Goal: Contribute content: Contribute content

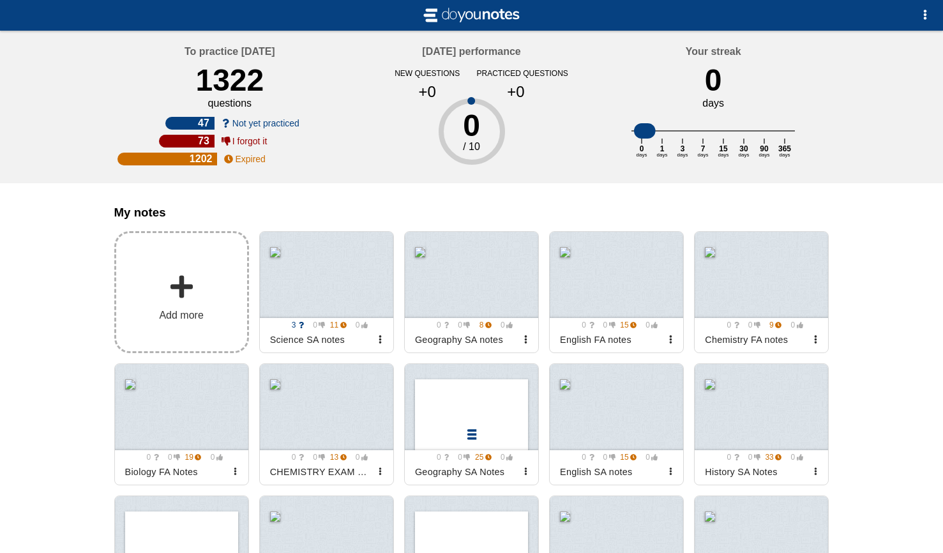
click at [186, 305] on label "Add more" at bounding box center [181, 292] width 135 height 122
click at [0, 0] on input "Add my notes" at bounding box center [0, 0] width 0 height 0
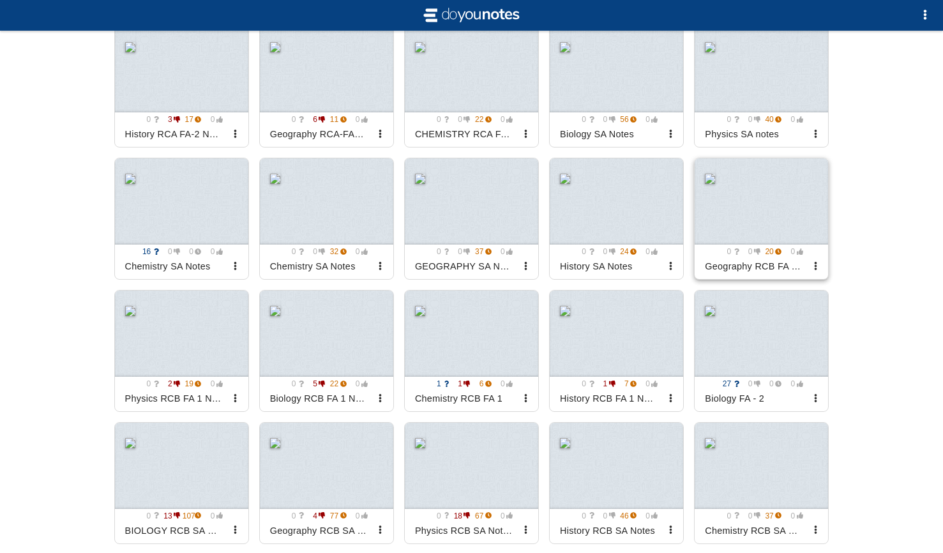
scroll to position [1204, 0]
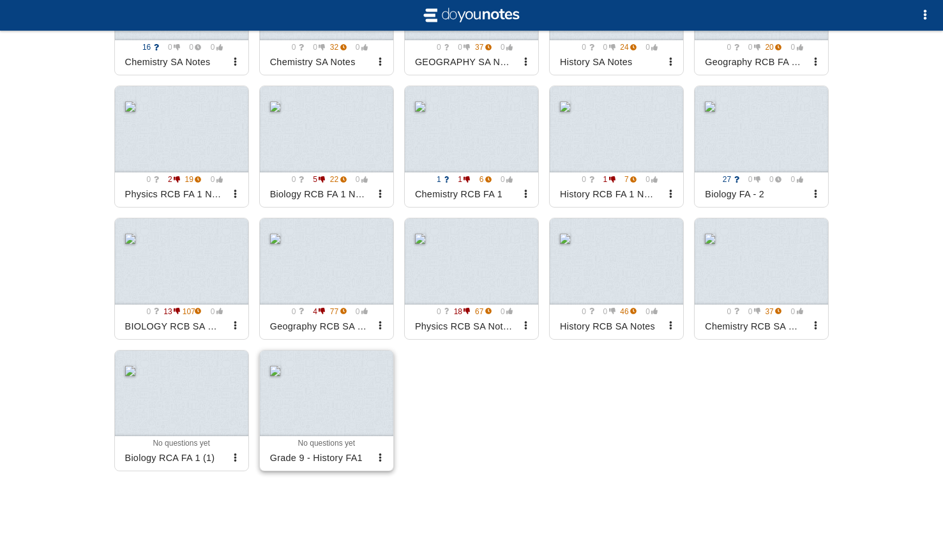
click at [335, 416] on div at bounding box center [326, 393] width 133 height 86
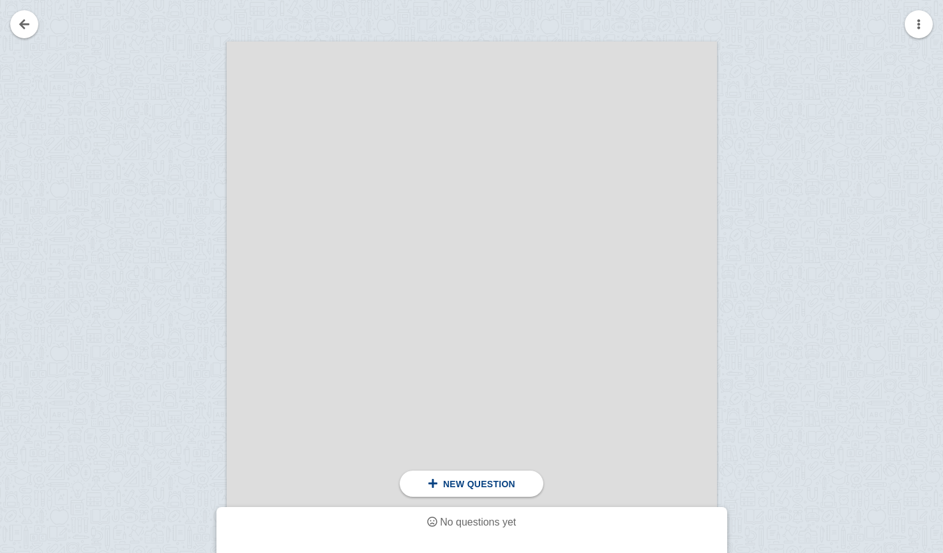
scroll to position [248, 0]
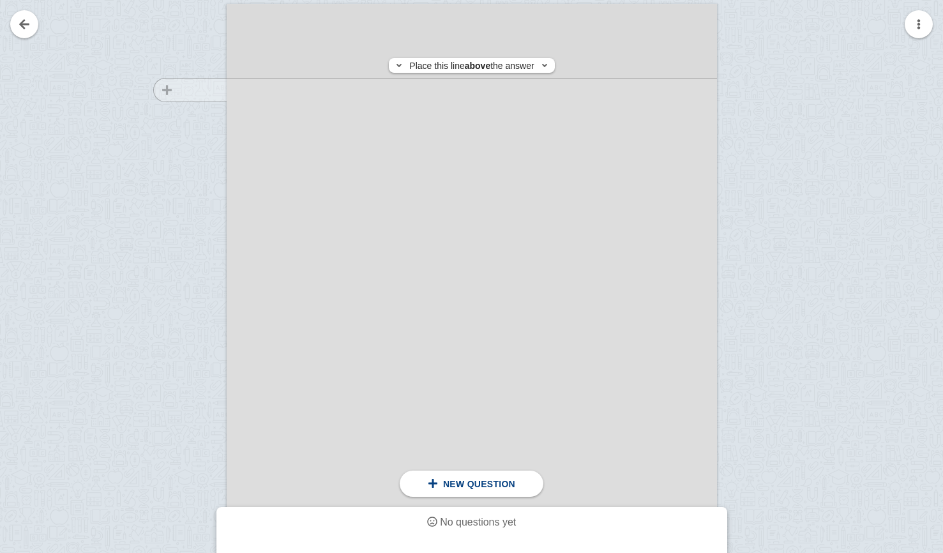
click at [192, 90] on div at bounding box center [184, 362] width 86 height 693
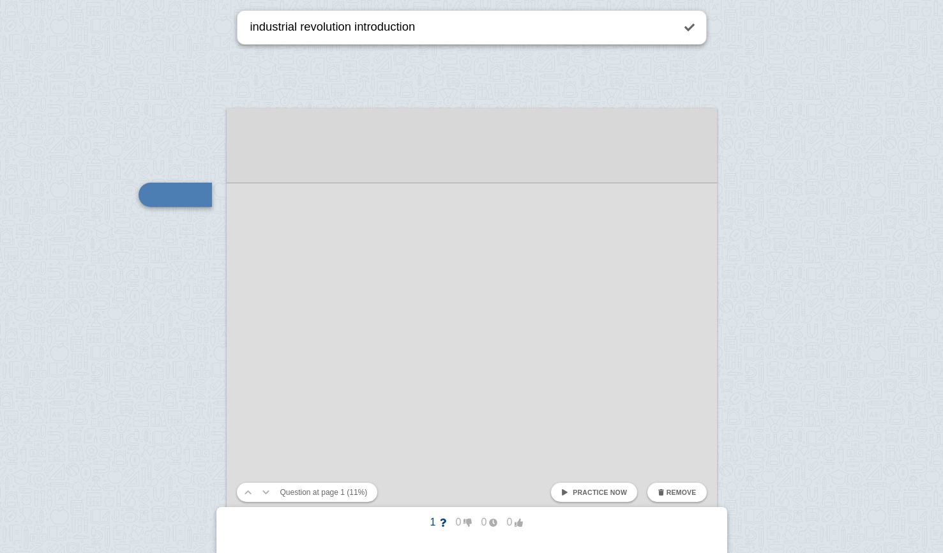
type textarea "industrial revolution introduction"
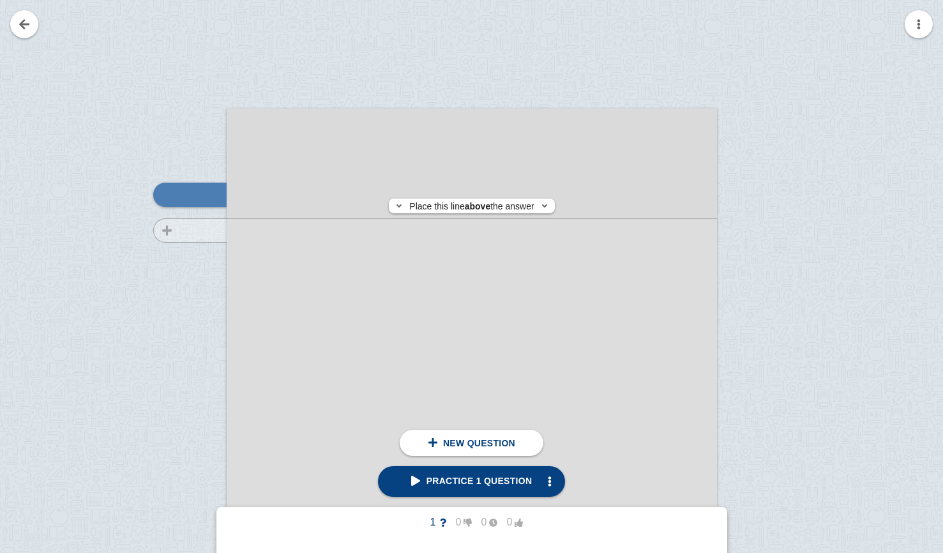
click at [169, 230] on div at bounding box center [184, 467] width 86 height 693
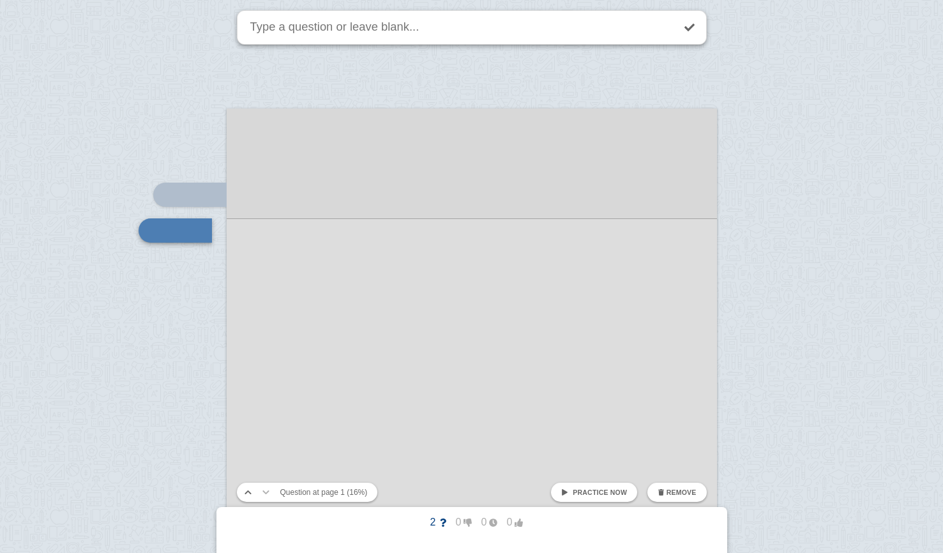
scroll to position [179, 0]
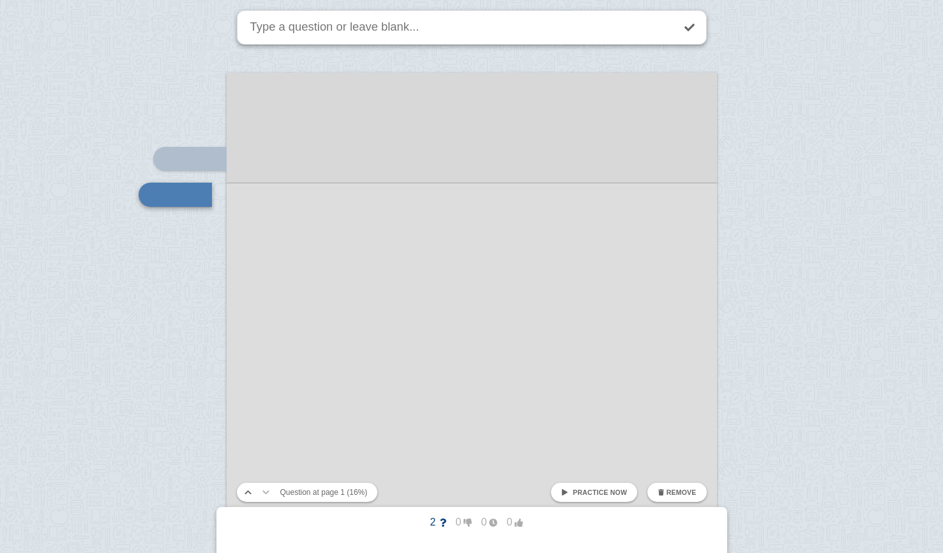
type textarea "d"
type textarea "effect of the agricultural revolution"
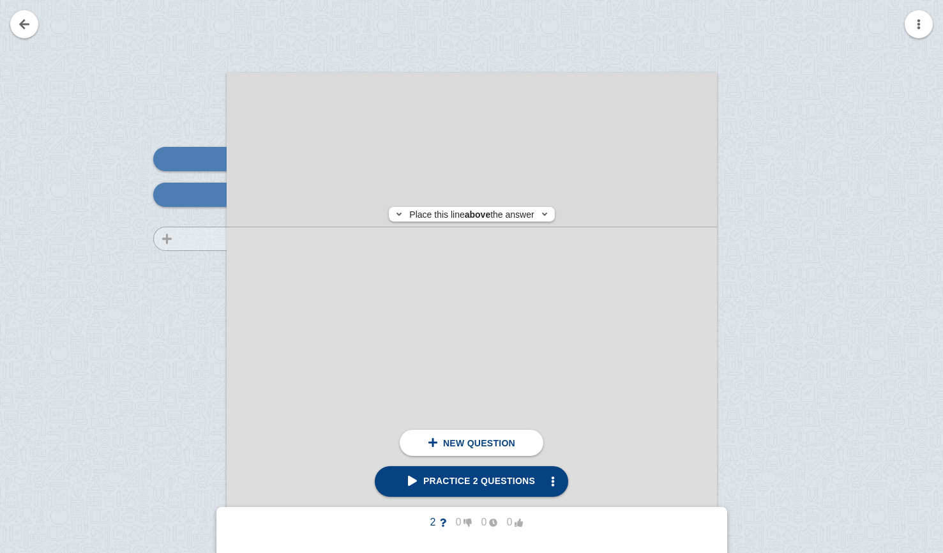
click at [208, 239] on div at bounding box center [184, 431] width 86 height 693
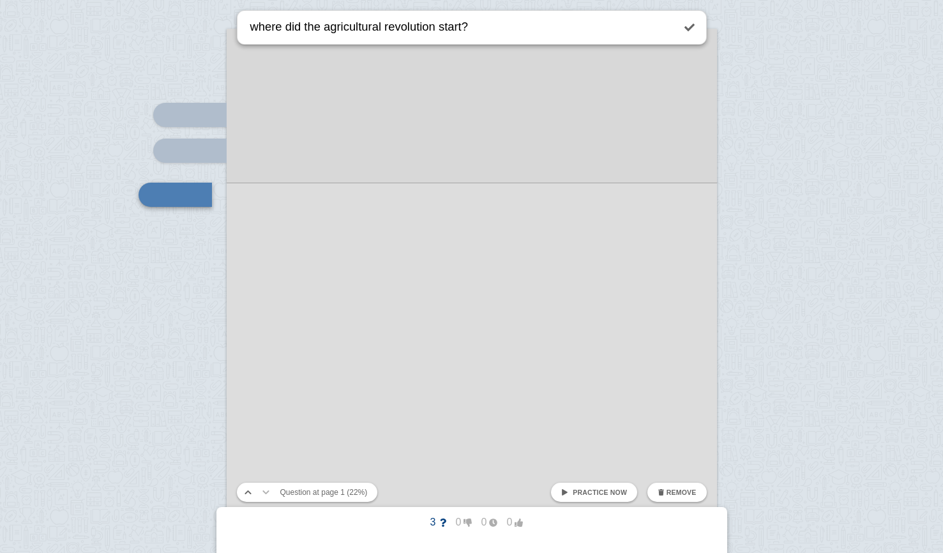
type textarea "where did the agricultural revolution start?"
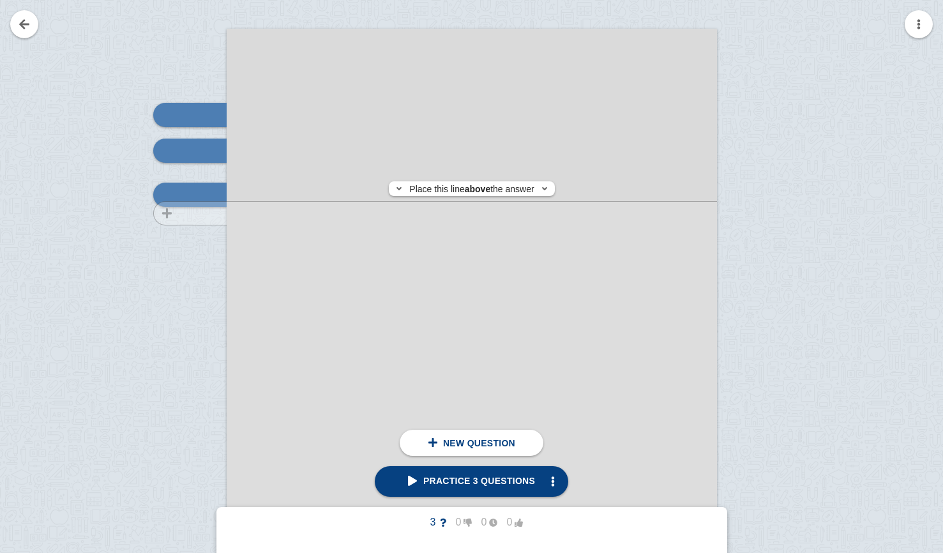
click at [174, 213] on div at bounding box center [184, 387] width 86 height 693
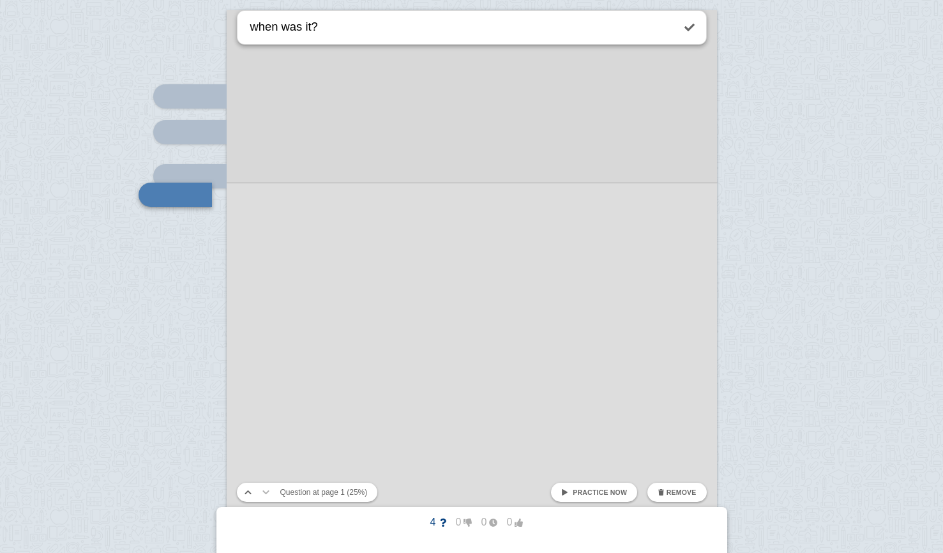
type textarea "when was it?"
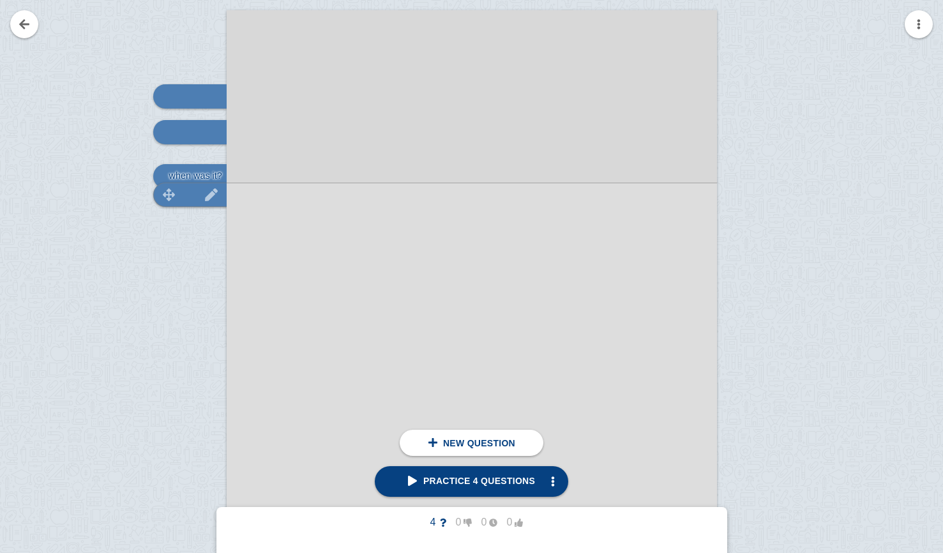
click at [227, 204] on div "click here to add a question industrial revolution introduction effect of the a…" at bounding box center [472, 356] width 490 height 693
click at [205, 207] on div at bounding box center [184, 368] width 86 height 693
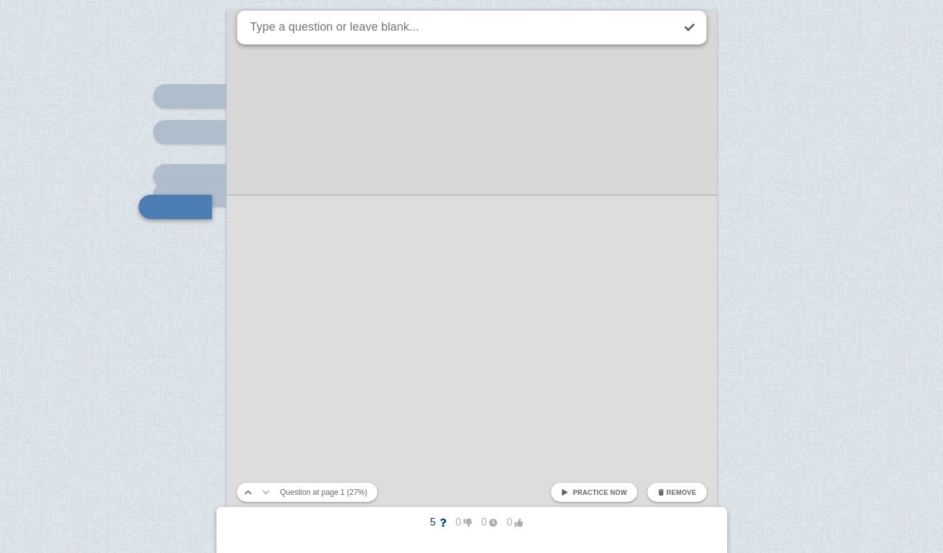
scroll to position [253, 0]
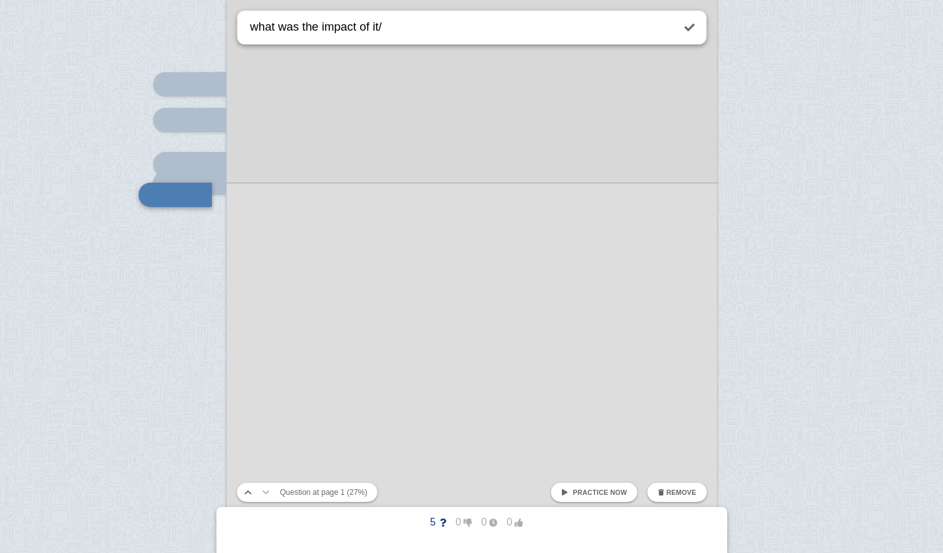
type textarea "what was the impact of it/"
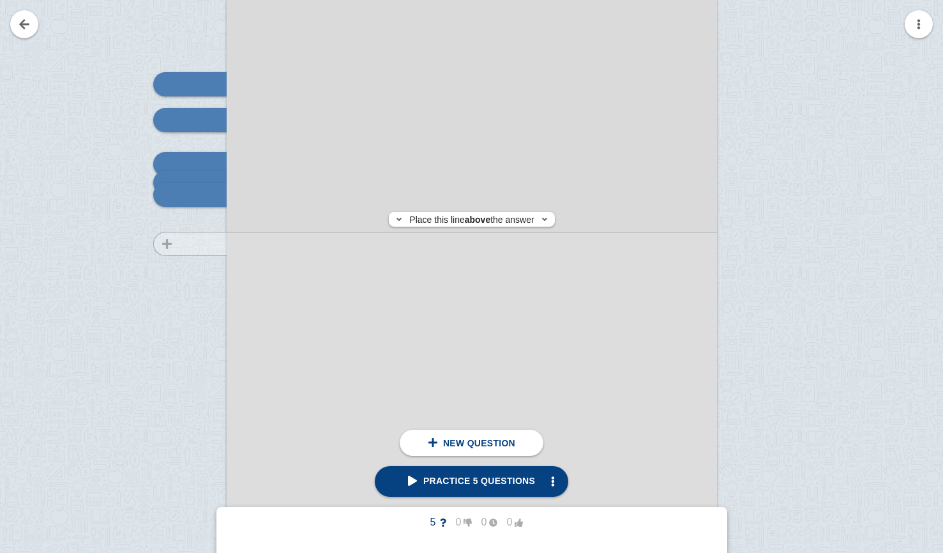
click at [212, 244] on div at bounding box center [184, 356] width 86 height 693
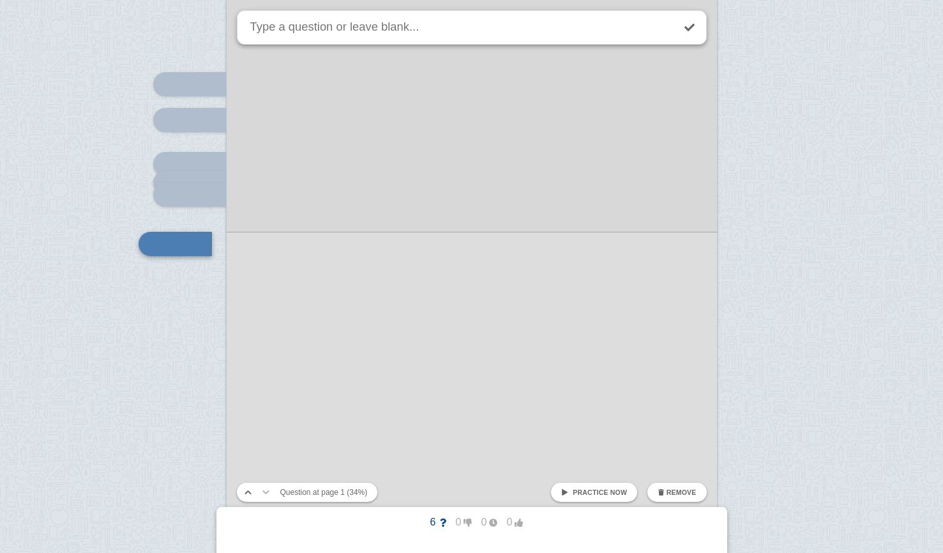
scroll to position [303, 0]
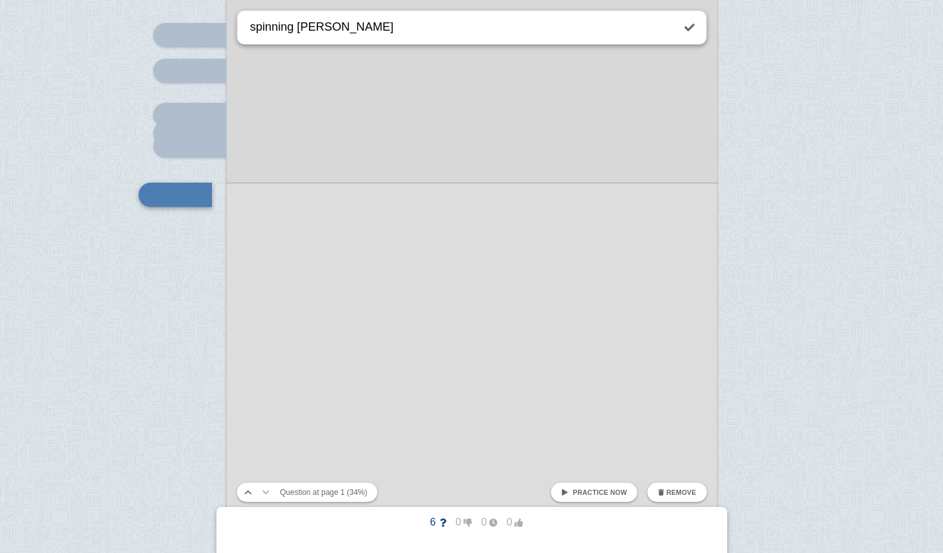
type textarea "spinning [PERSON_NAME]"
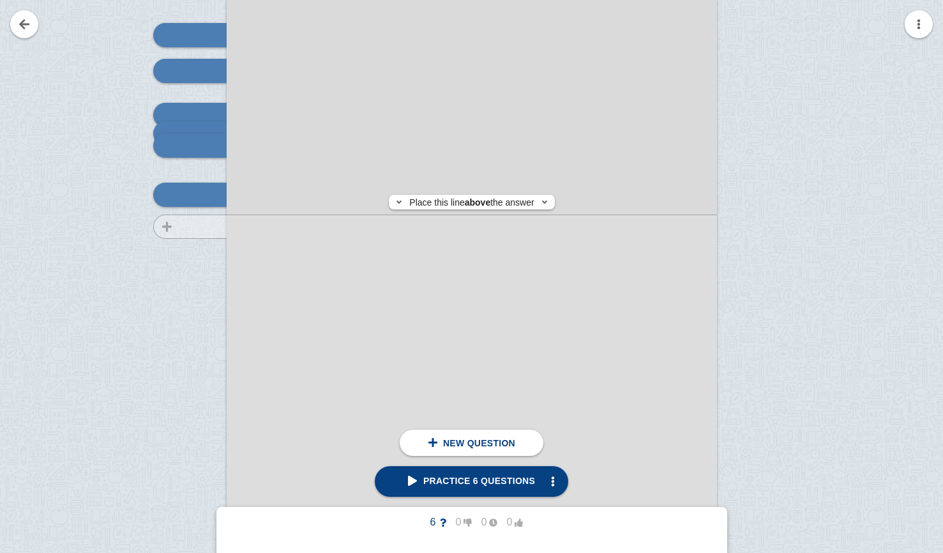
click at [195, 227] on div at bounding box center [184, 307] width 86 height 693
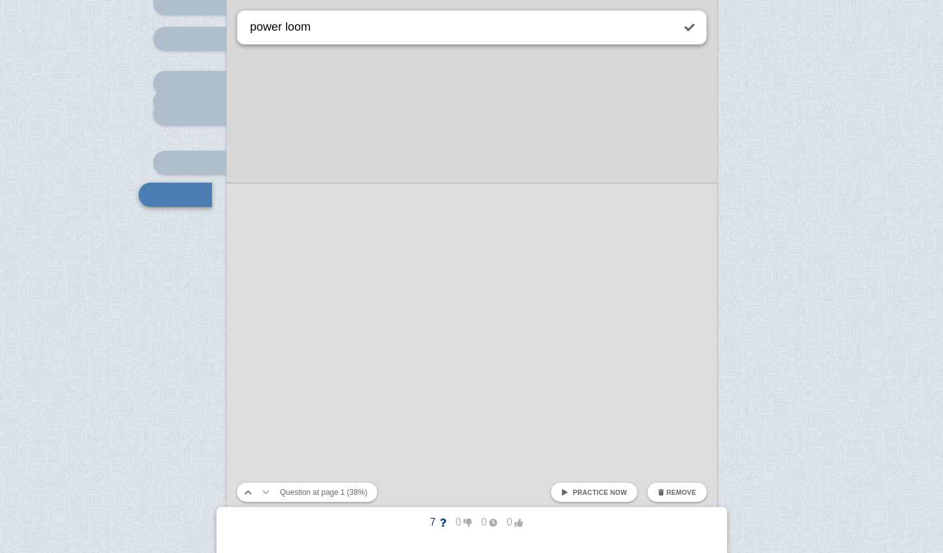
type textarea "power loom"
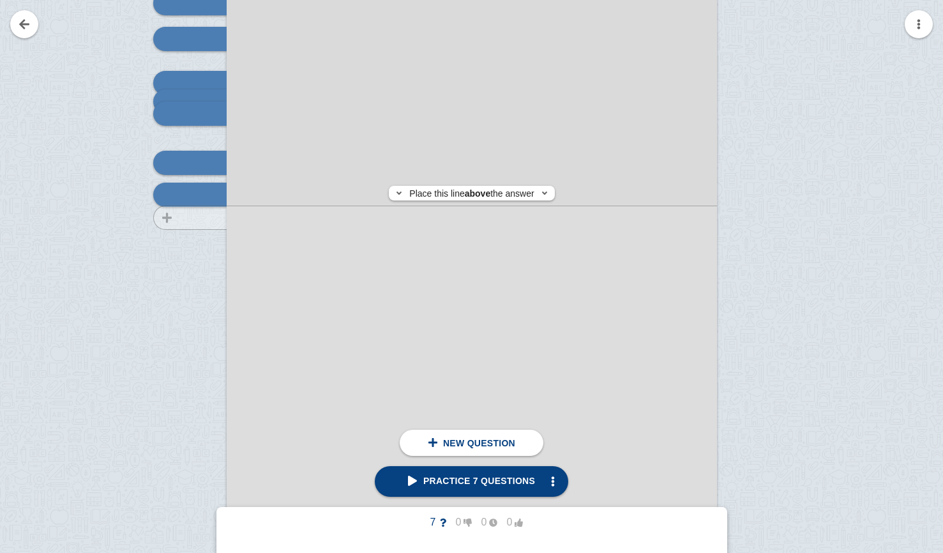
click at [177, 218] on div at bounding box center [184, 275] width 86 height 693
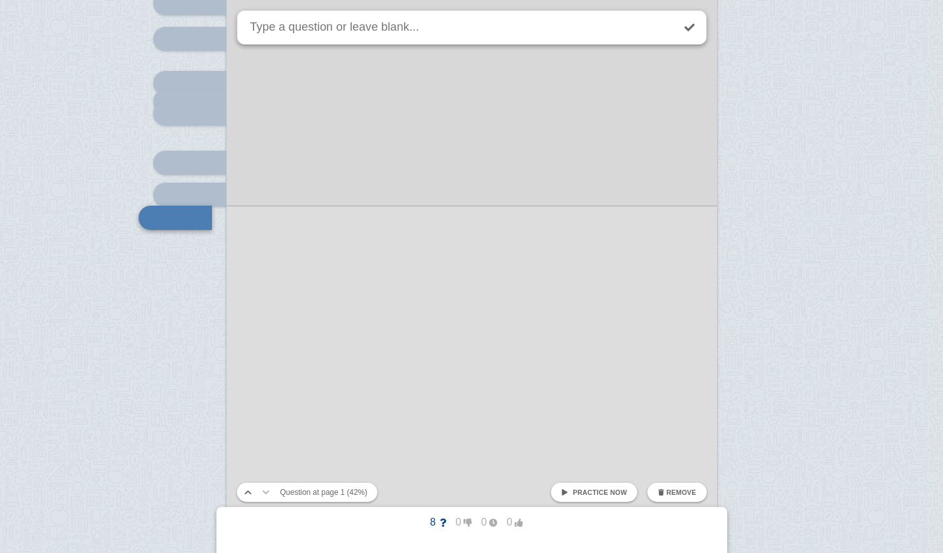
scroll to position [357, 0]
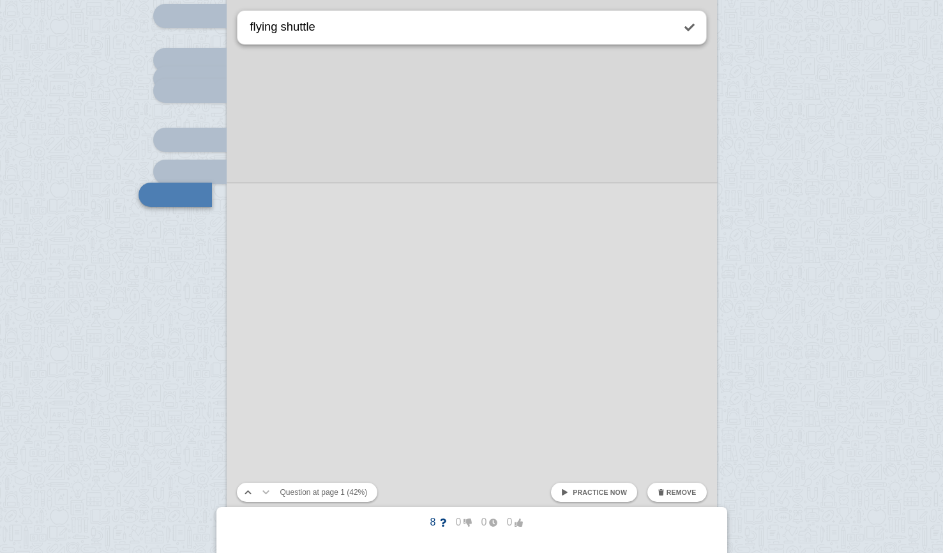
type textarea "flying shuttle"
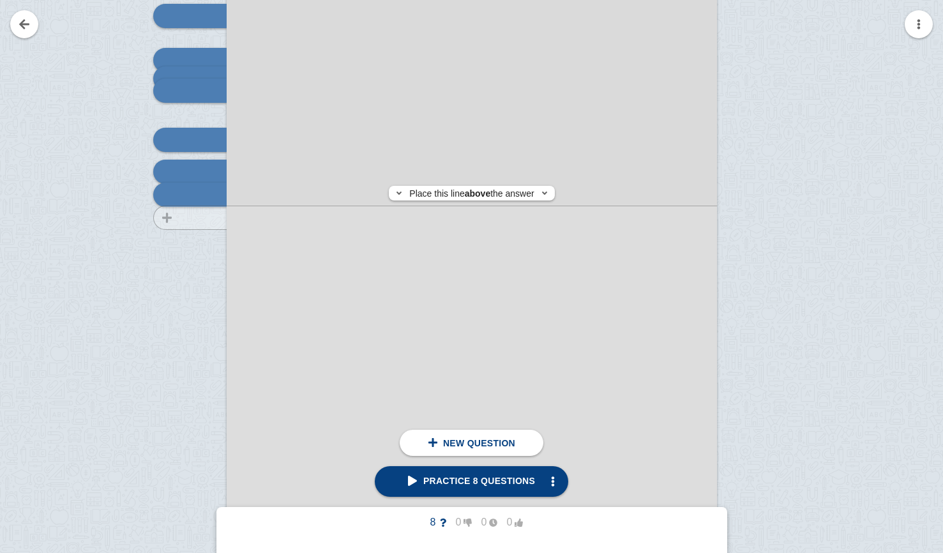
click at [173, 218] on div at bounding box center [184, 252] width 86 height 693
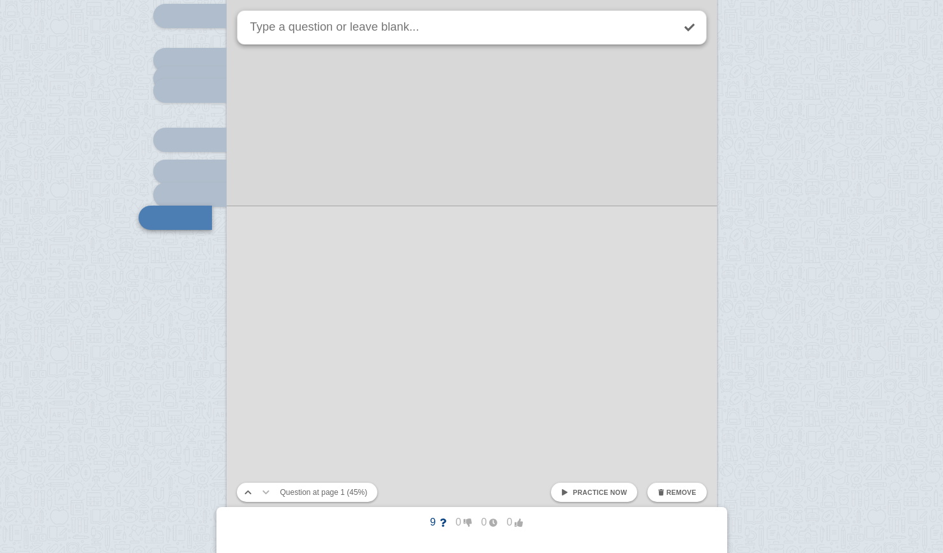
scroll to position [380, 0]
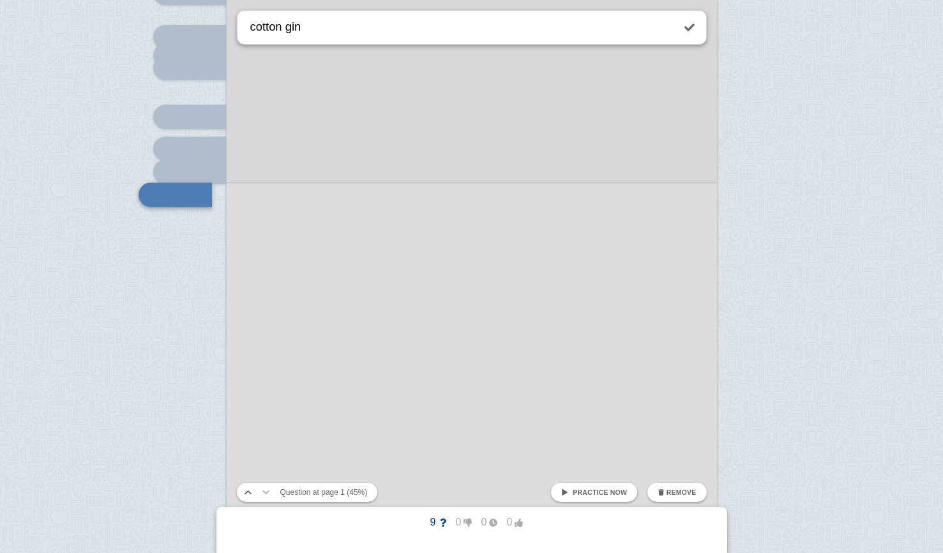
type textarea "cotton gin"
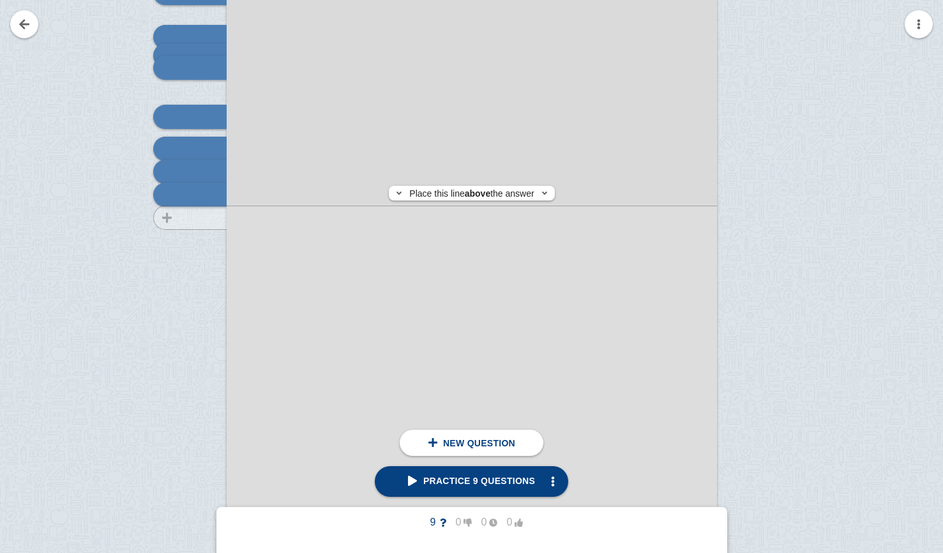
click at [177, 218] on div at bounding box center [184, 229] width 86 height 693
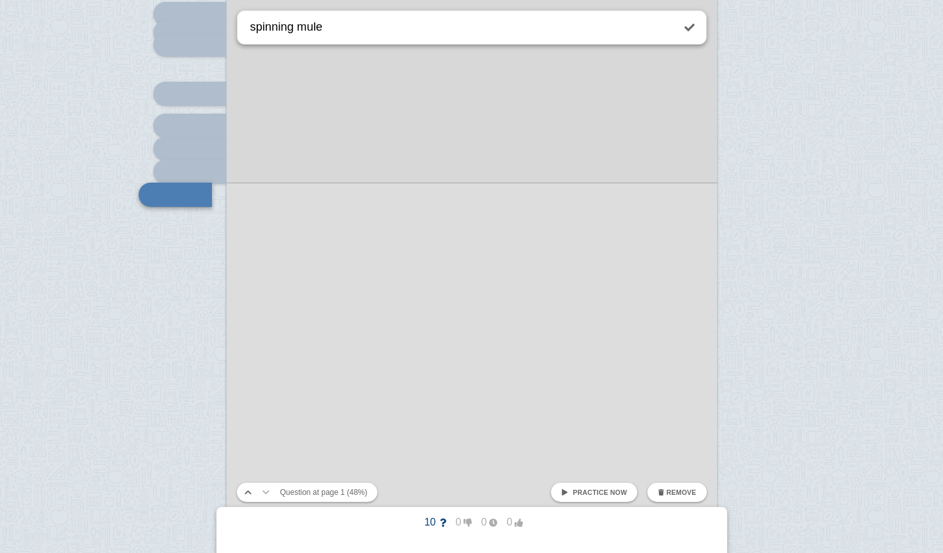
type textarea "spinning mule"
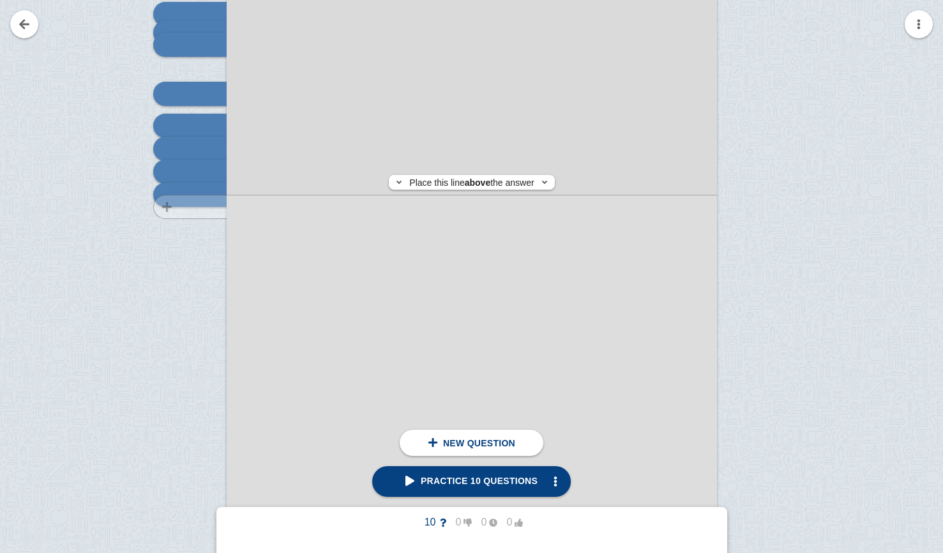
click at [186, 207] on div at bounding box center [184, 206] width 86 height 693
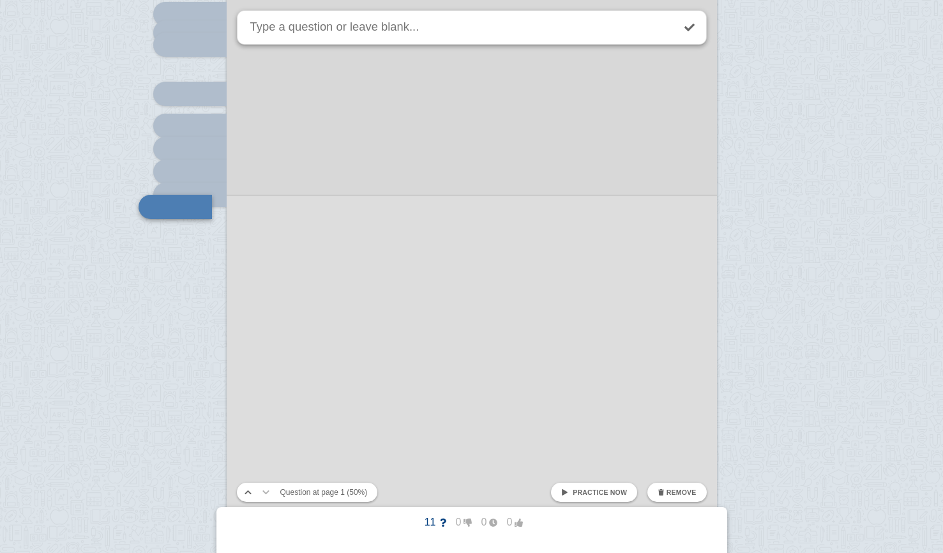
scroll to position [416, 0]
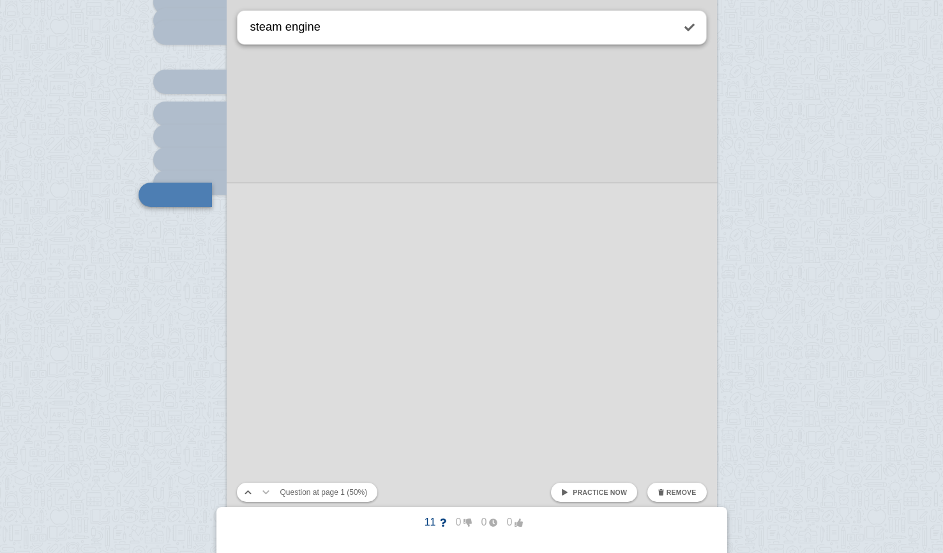
type textarea "steam engine"
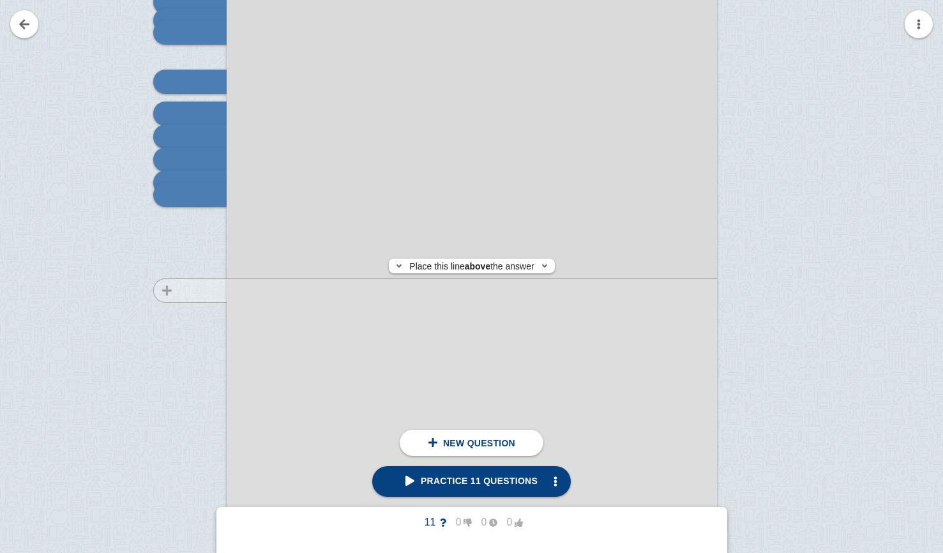
click at [176, 290] on div at bounding box center [184, 194] width 86 height 693
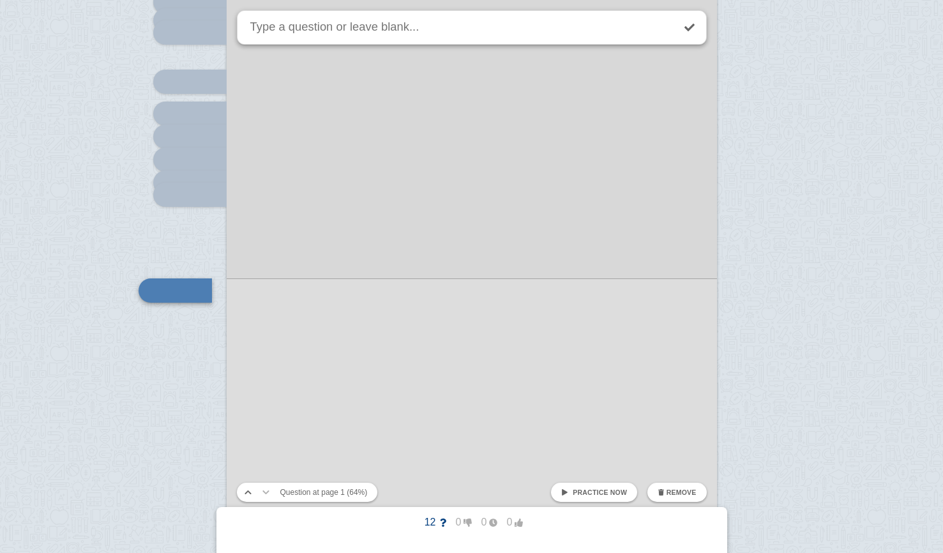
scroll to position [511, 0]
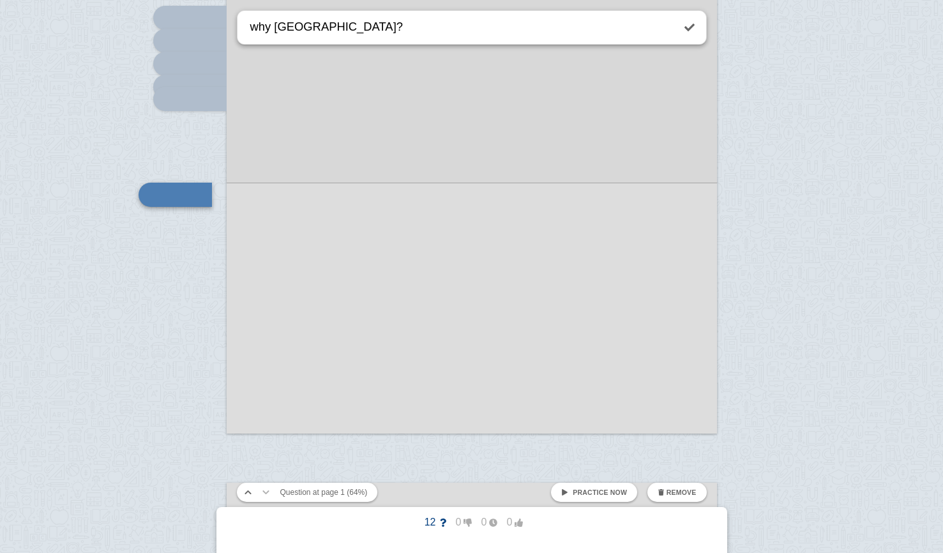
type textarea "why [GEOGRAPHIC_DATA]?"
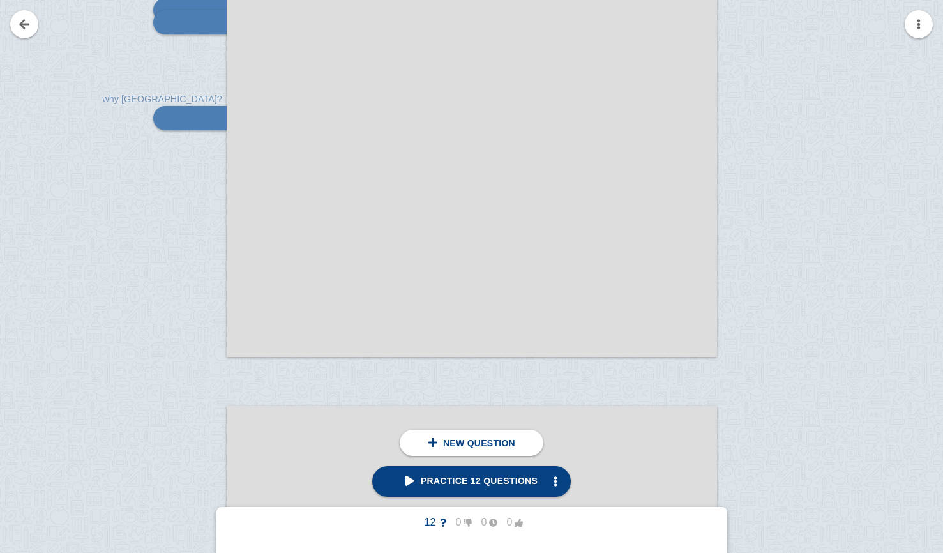
scroll to position [592, 0]
click at [190, 274] on div at bounding box center [184, 18] width 86 height 693
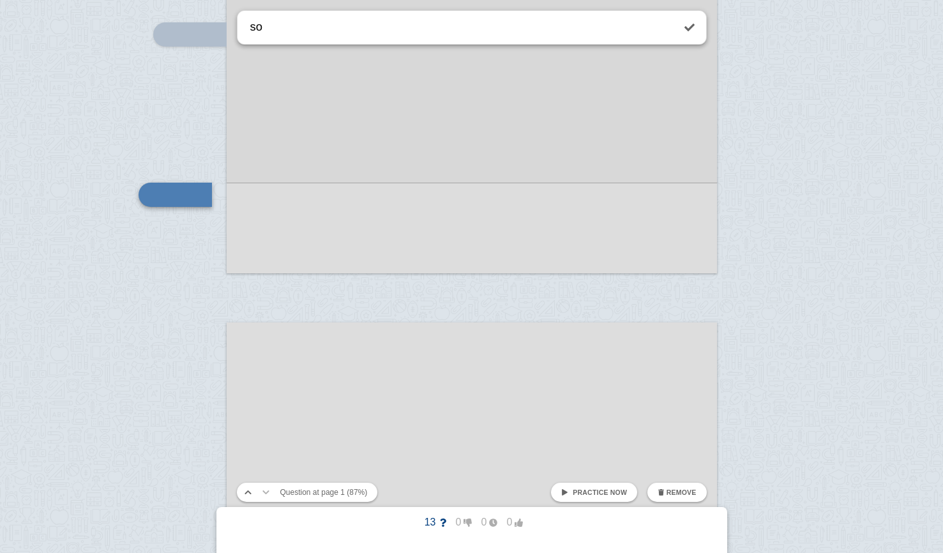
type textarea "s"
type textarea "urbanization"
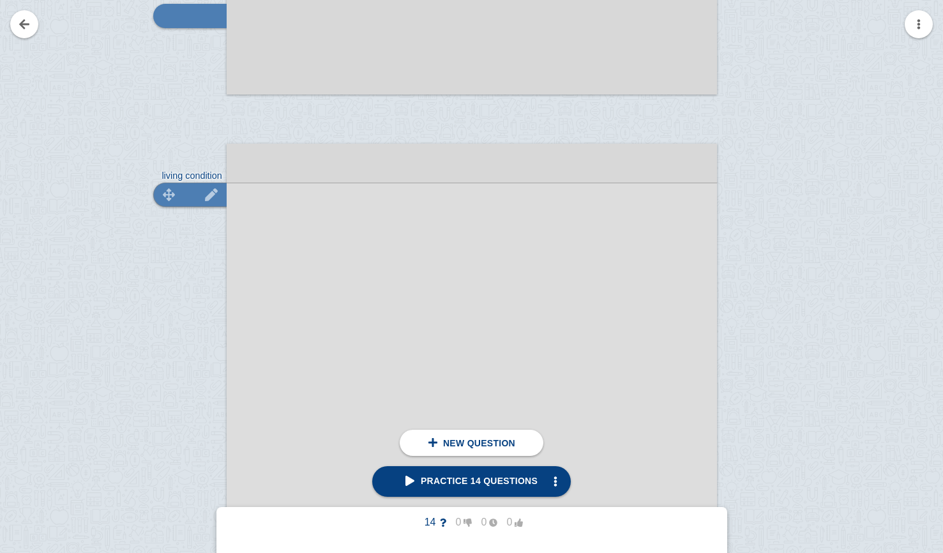
click at [190, 189] on div at bounding box center [189, 195] width 73 height 24
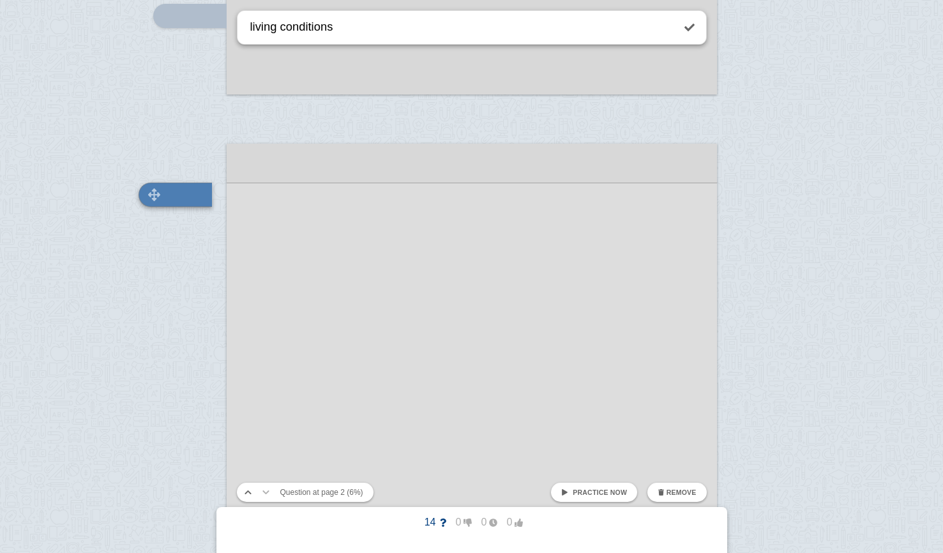
type textarea "living conditions"
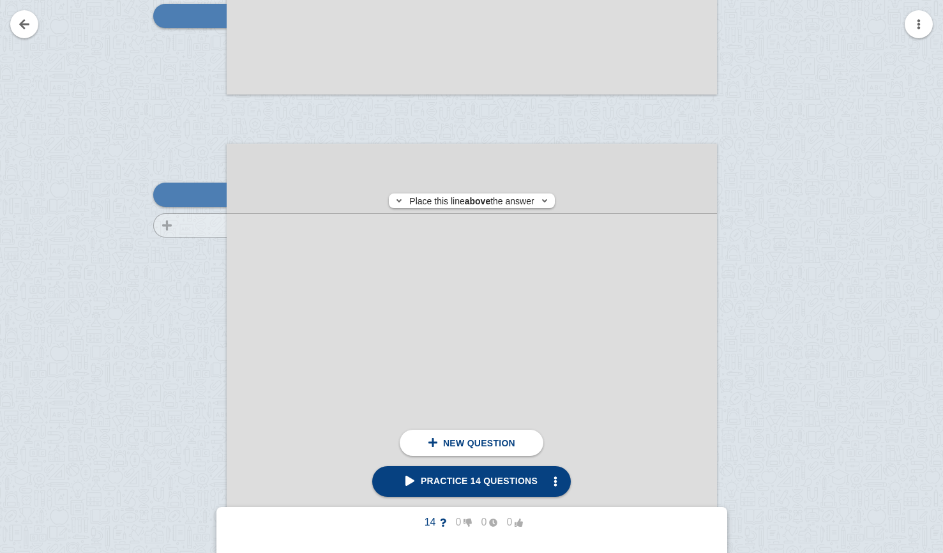
click at [208, 225] on div at bounding box center [184, 502] width 86 height 693
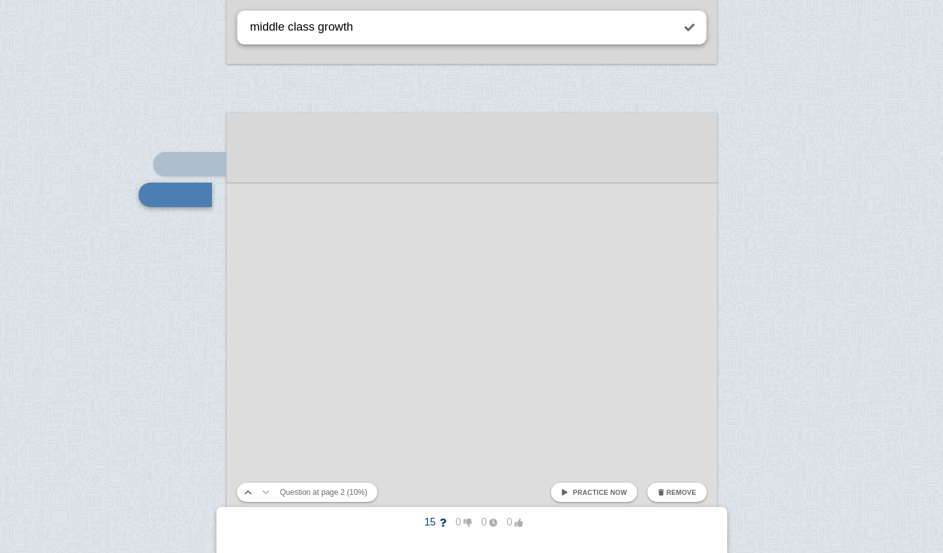
type textarea "middle class growth"
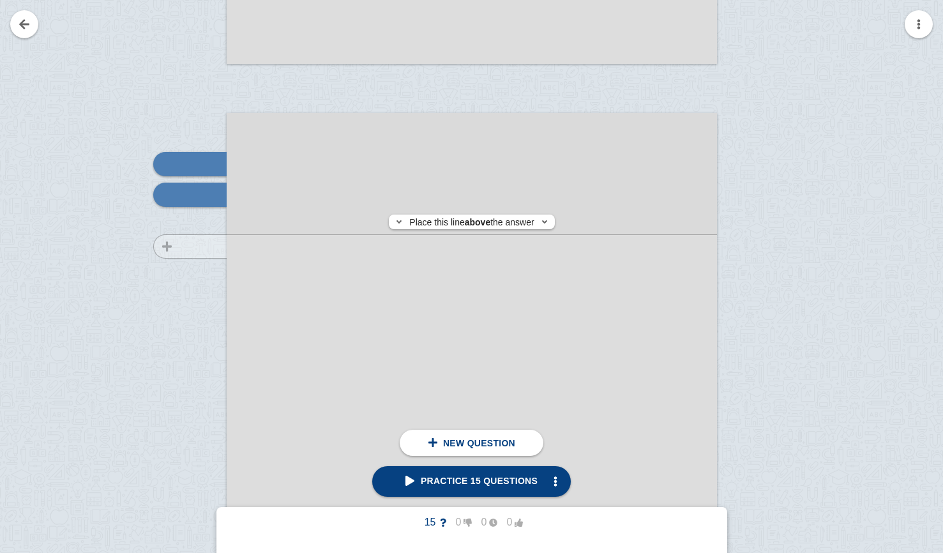
click at [212, 246] on div at bounding box center [184, 471] width 86 height 693
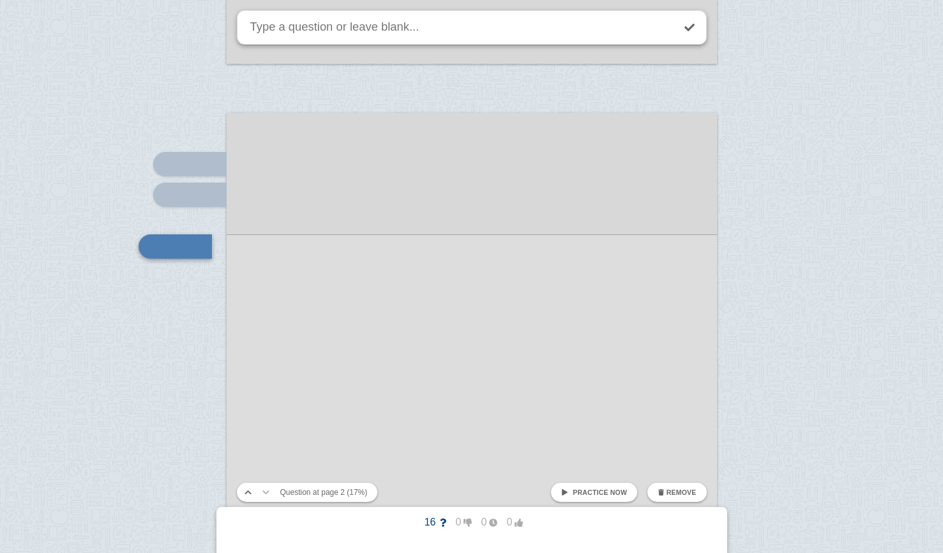
scroll to position [933, 0]
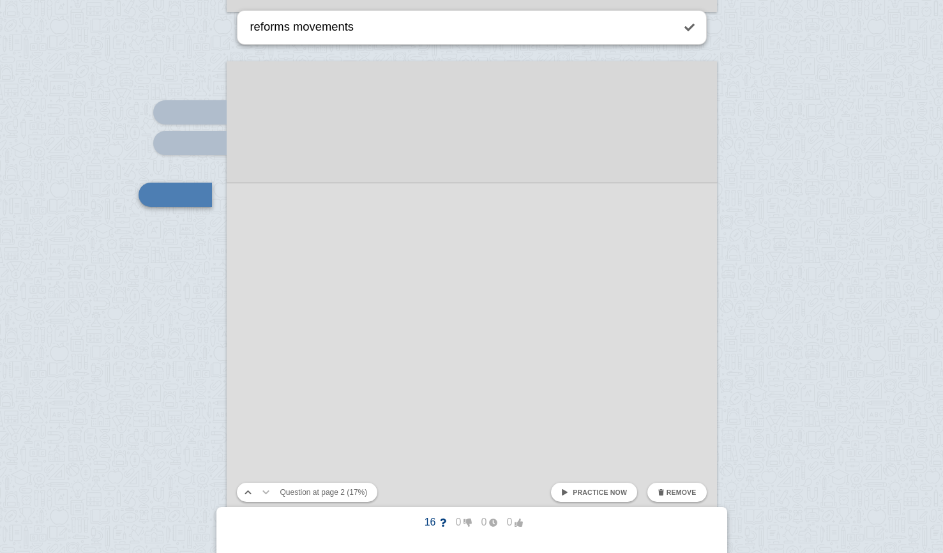
type textarea "reforms movements"
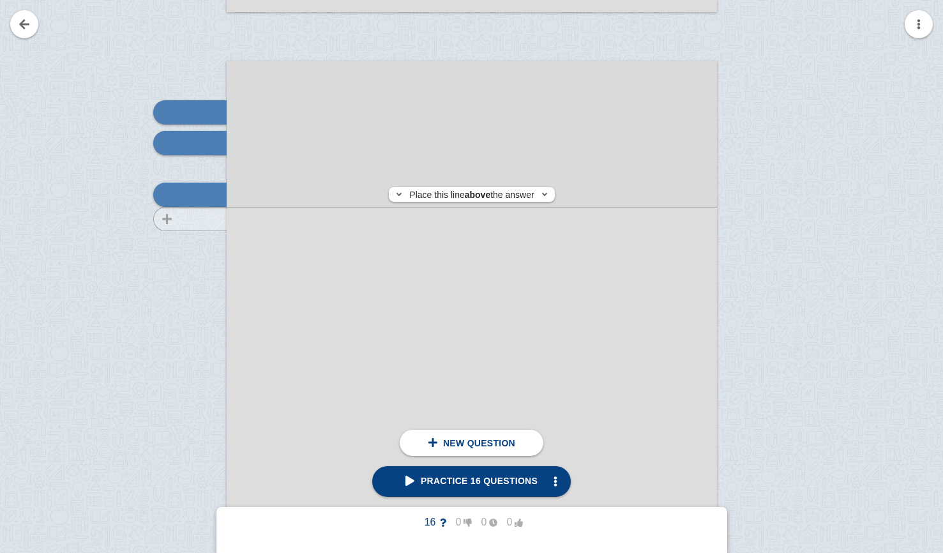
click at [212, 219] on div at bounding box center [184, 419] width 86 height 693
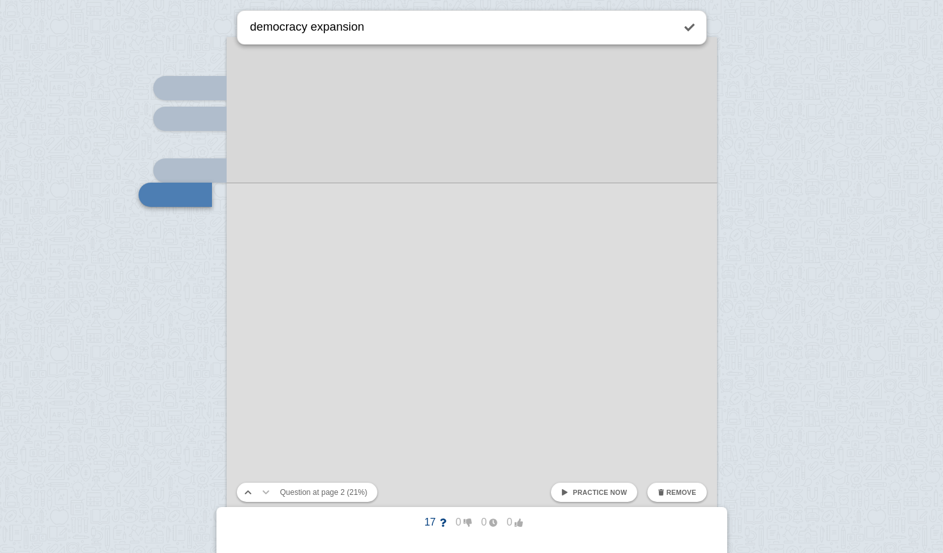
type textarea "democracy expansion"
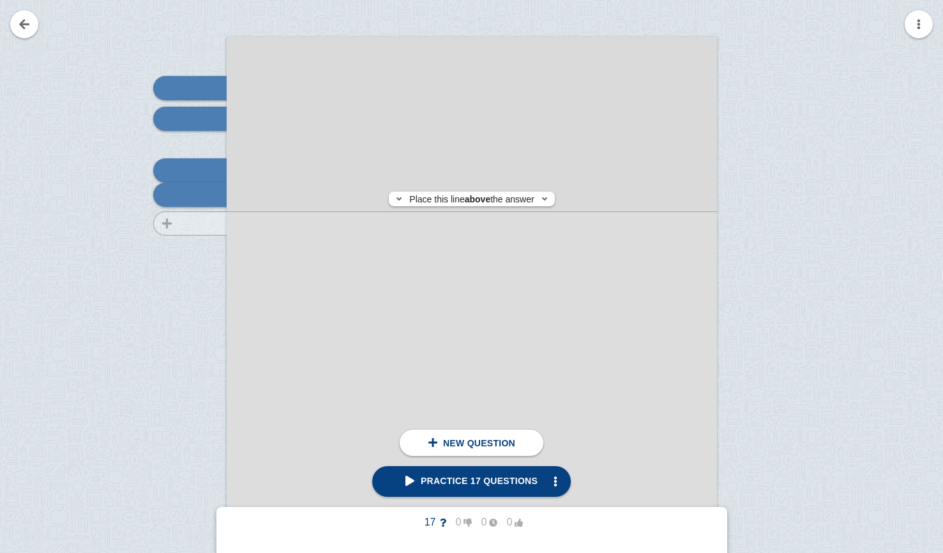
click at [216, 224] on div at bounding box center [184, 395] width 86 height 693
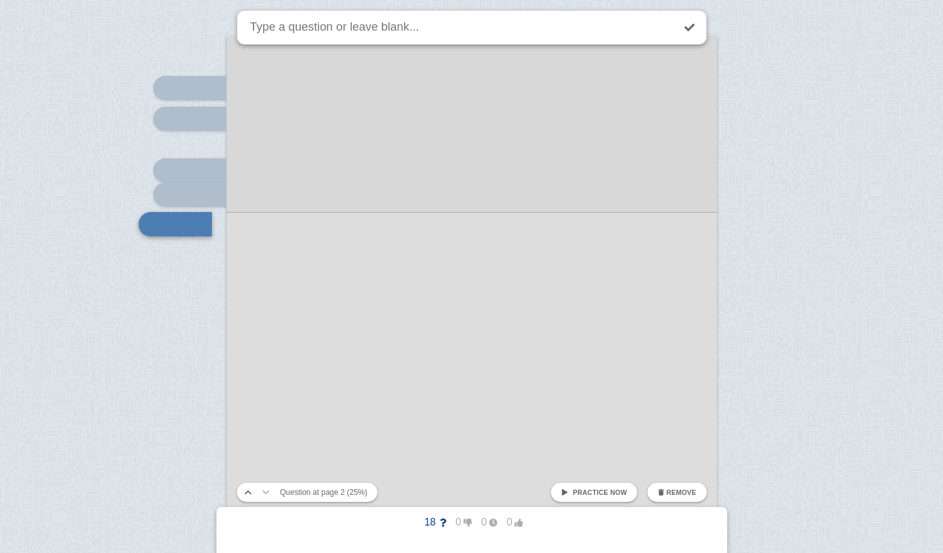
scroll to position [986, 0]
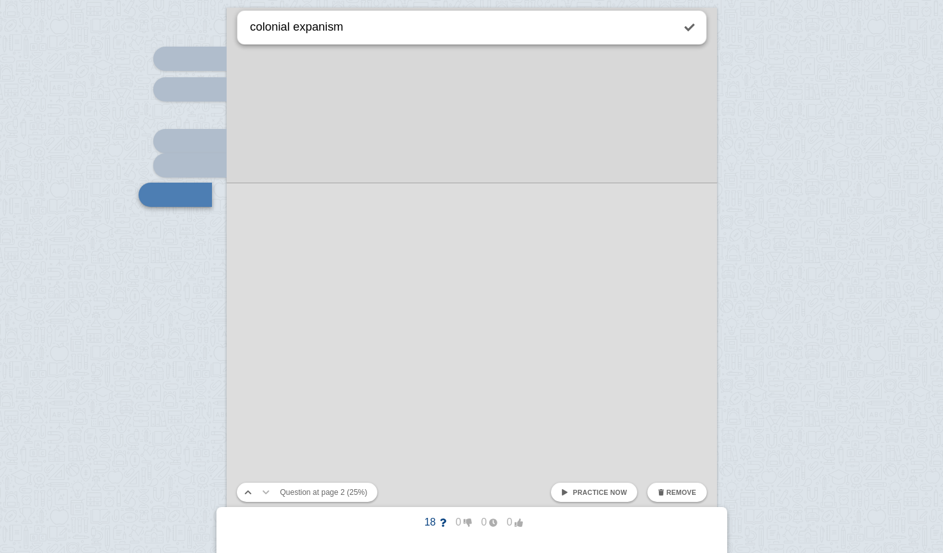
type textarea "colonial expanism"
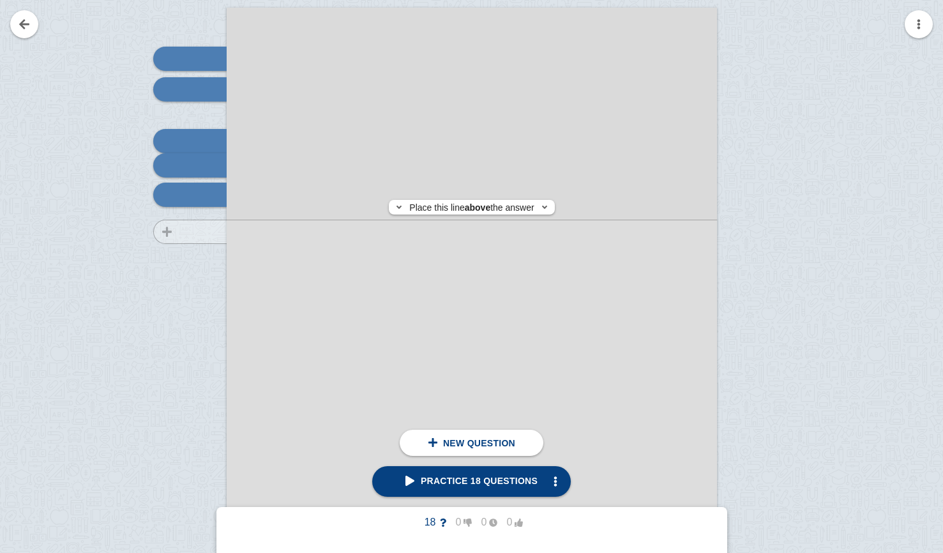
click at [219, 232] on div at bounding box center [184, 366] width 86 height 693
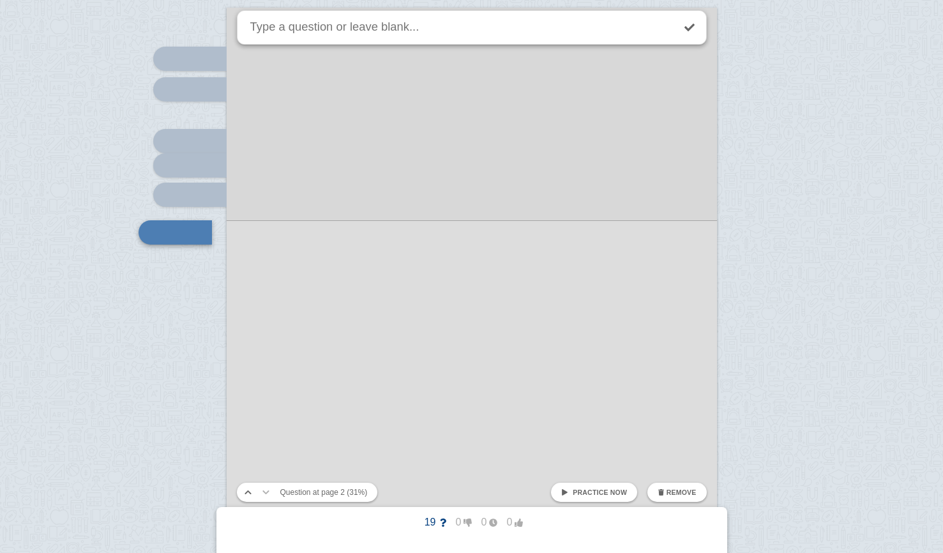
scroll to position [1024, 0]
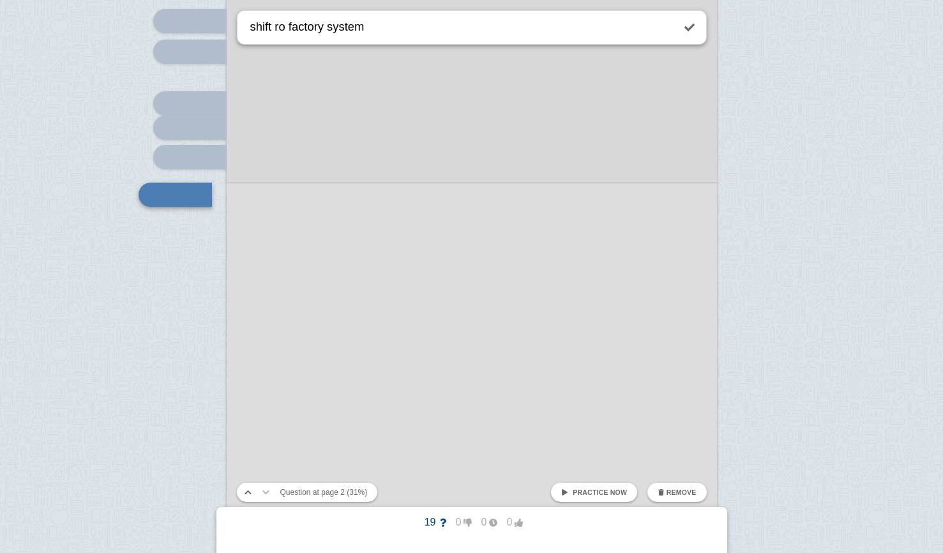
type textarea "shift ro factory system"
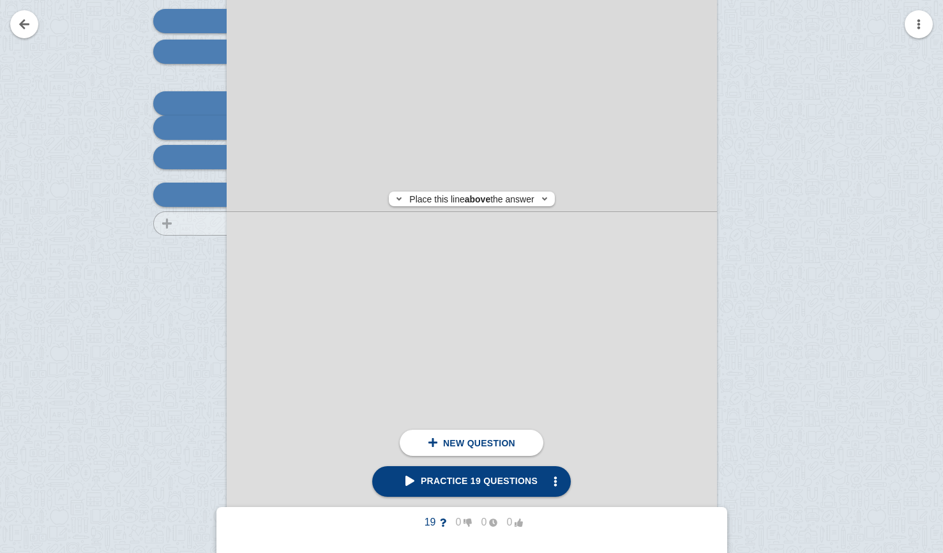
click at [184, 223] on div at bounding box center [184, 328] width 86 height 693
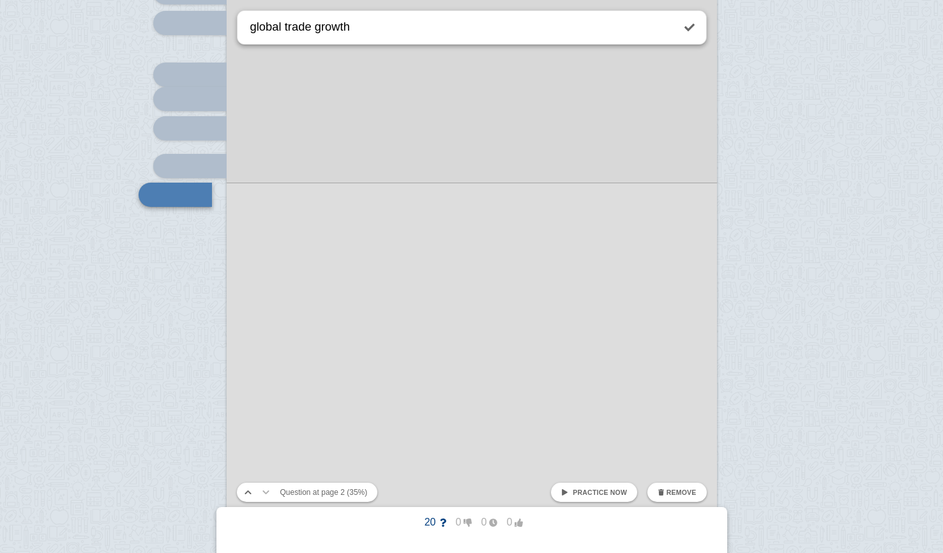
type textarea "global trade growth"
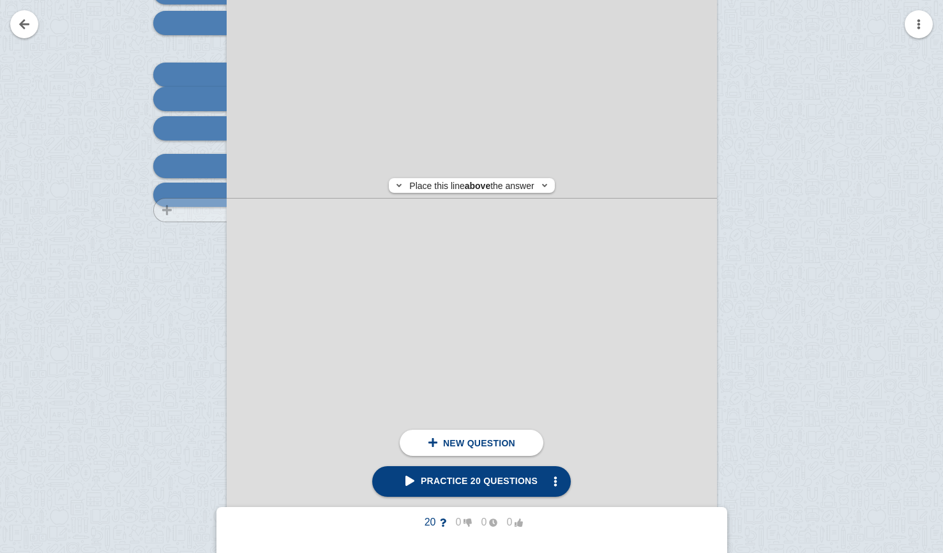
click at [170, 210] on div at bounding box center [184, 299] width 86 height 693
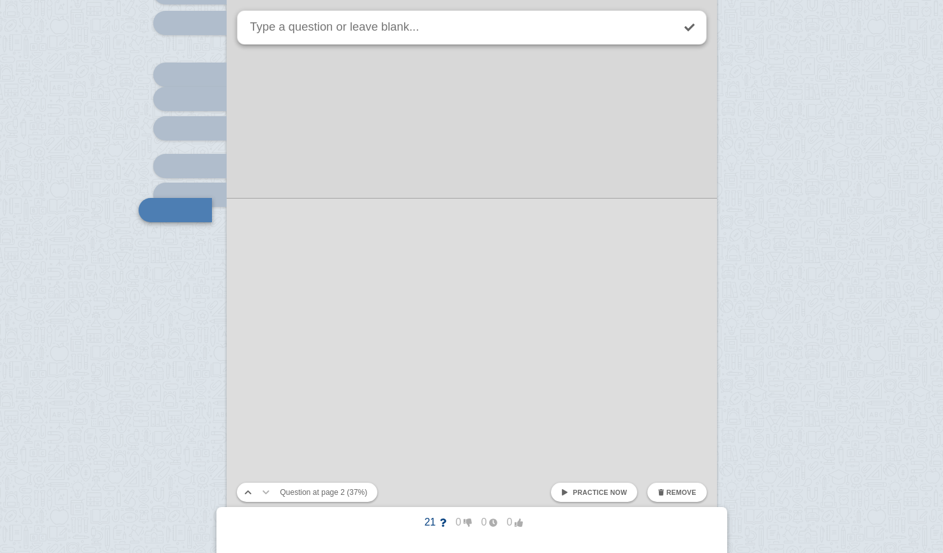
scroll to position [1068, 0]
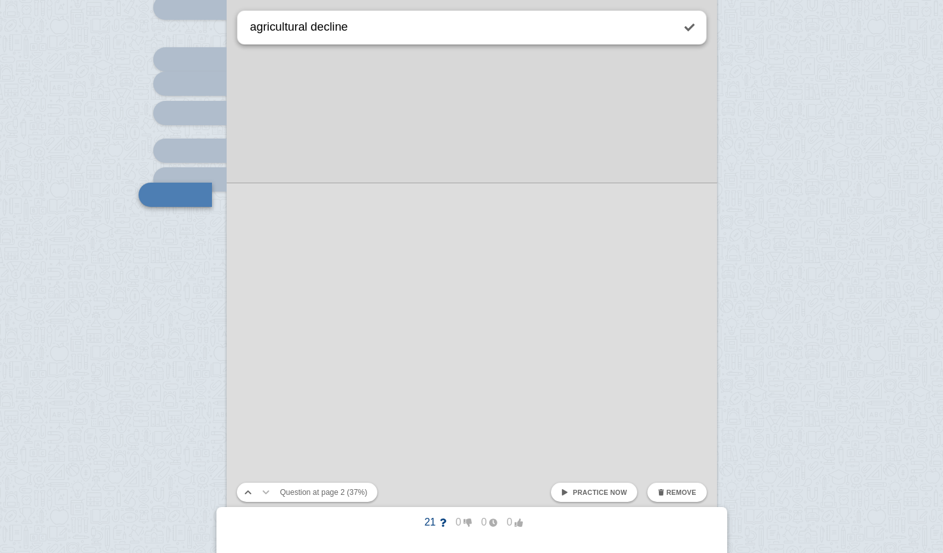
type textarea "agricultural decline"
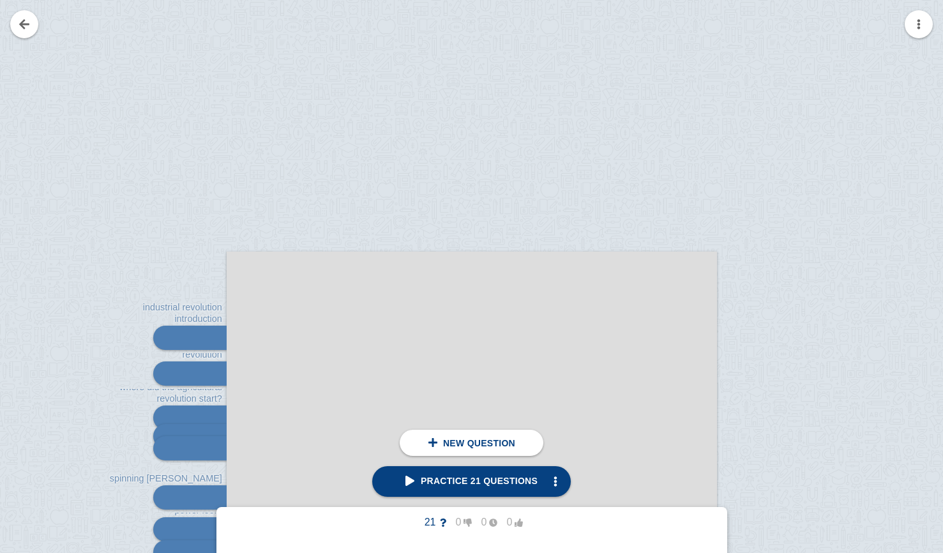
scroll to position [4, 0]
